Goal: Information Seeking & Learning: Learn about a topic

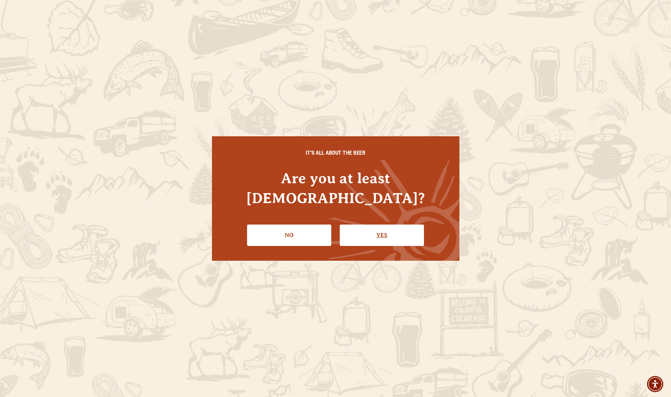
click at [393, 226] on link "Yes" at bounding box center [382, 235] width 84 height 21
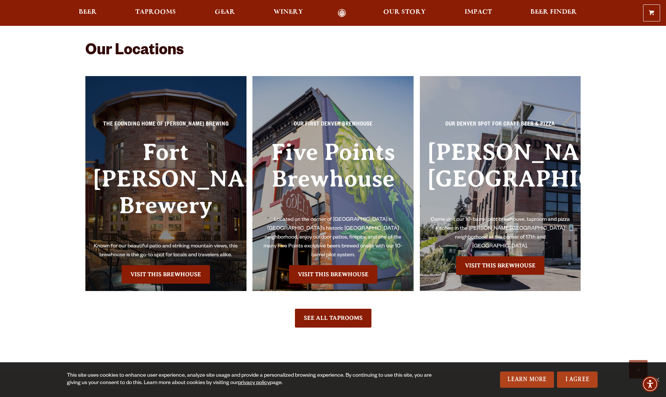
scroll to position [1700, 0]
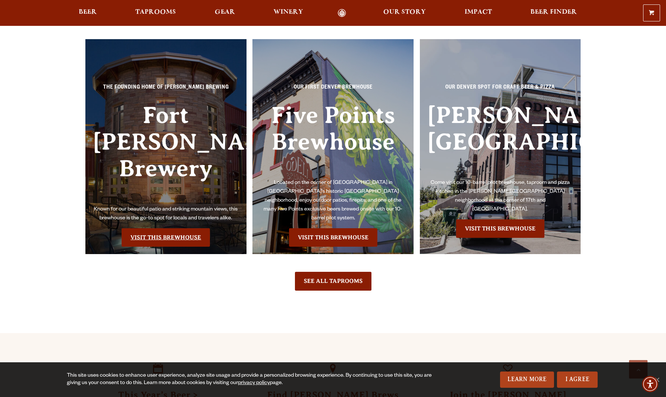
click at [163, 228] on link "Visit this Brewhouse" at bounding box center [166, 237] width 88 height 18
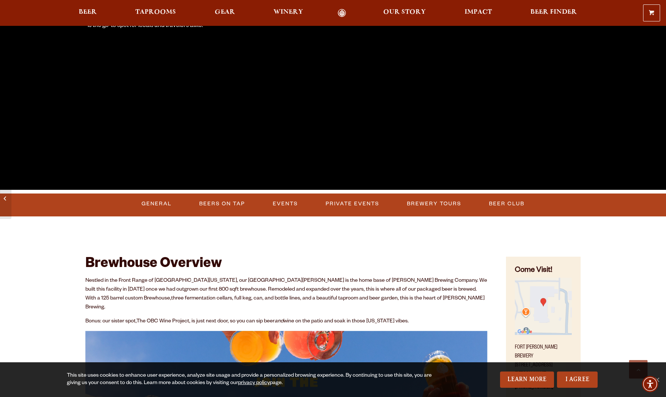
scroll to position [222, 0]
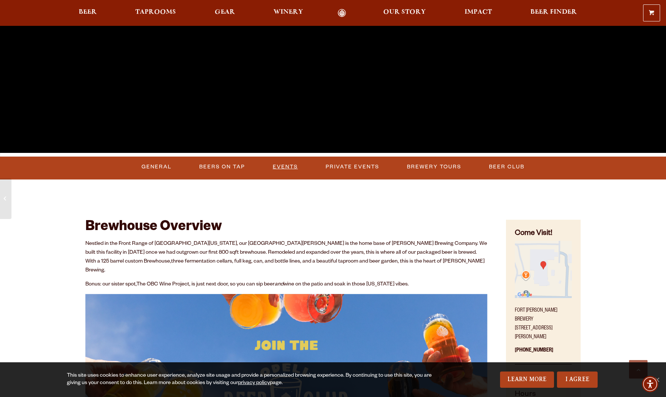
click at [283, 168] on link "Events" at bounding box center [285, 167] width 31 height 17
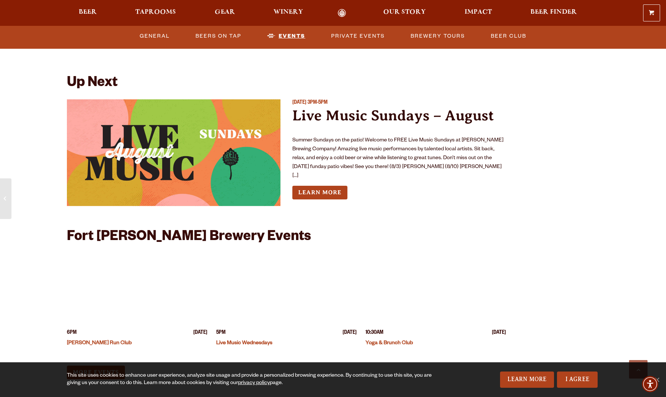
scroll to position [2763, 0]
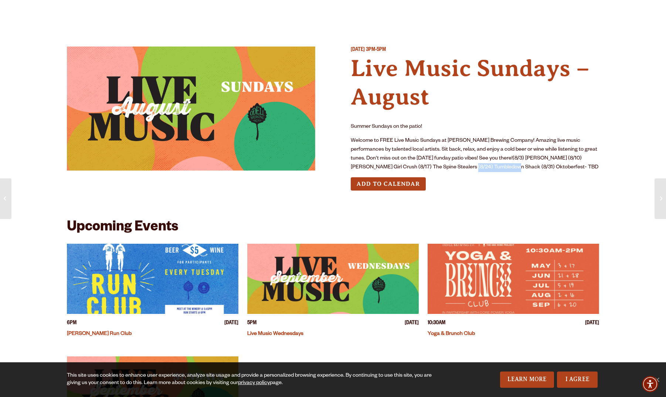
drag, startPoint x: 426, startPoint y: 167, endPoint x: 472, endPoint y: 165, distance: 45.9
click at [472, 165] on p "Welcome to FREE Live Music Sundays at Odell Brewing Company! Amazing live music…" at bounding box center [475, 154] width 248 height 35
